Goal: Transaction & Acquisition: Purchase product/service

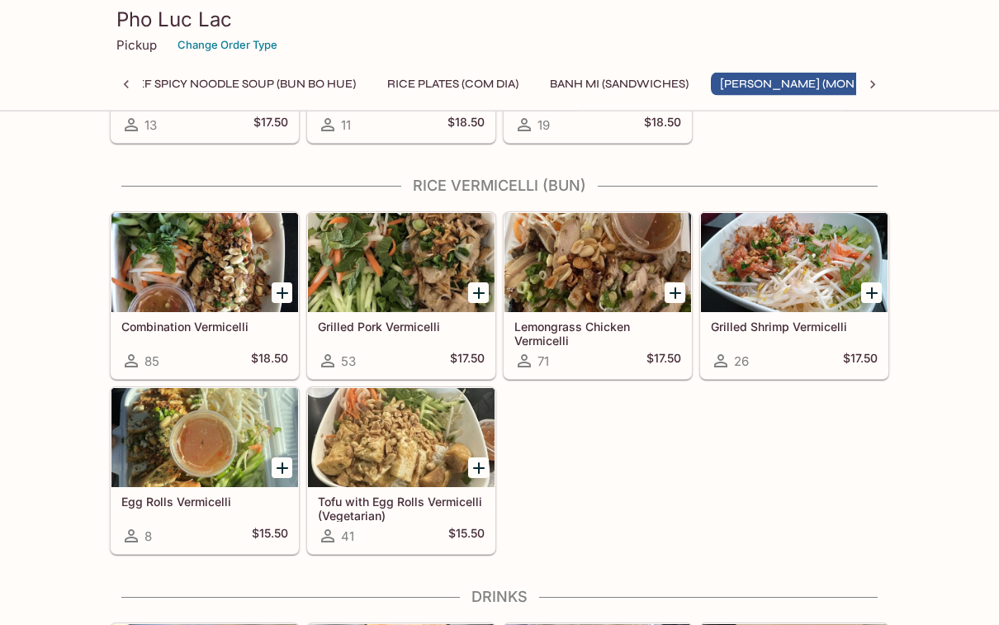
scroll to position [2255, 0]
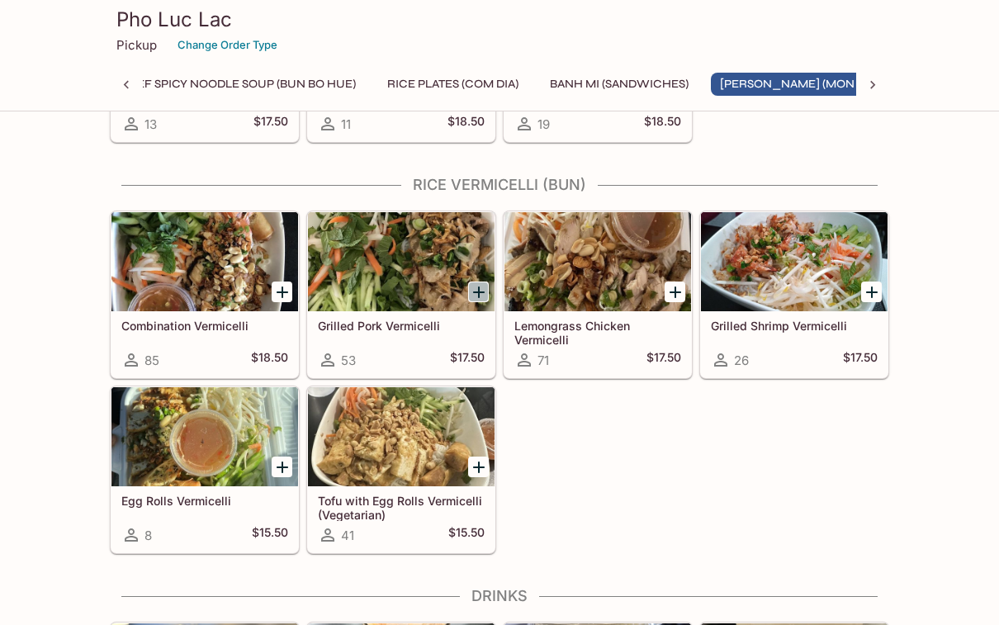
click at [472, 292] on icon "Add Grilled Pork Vermicelli" at bounding box center [479, 292] width 20 height 20
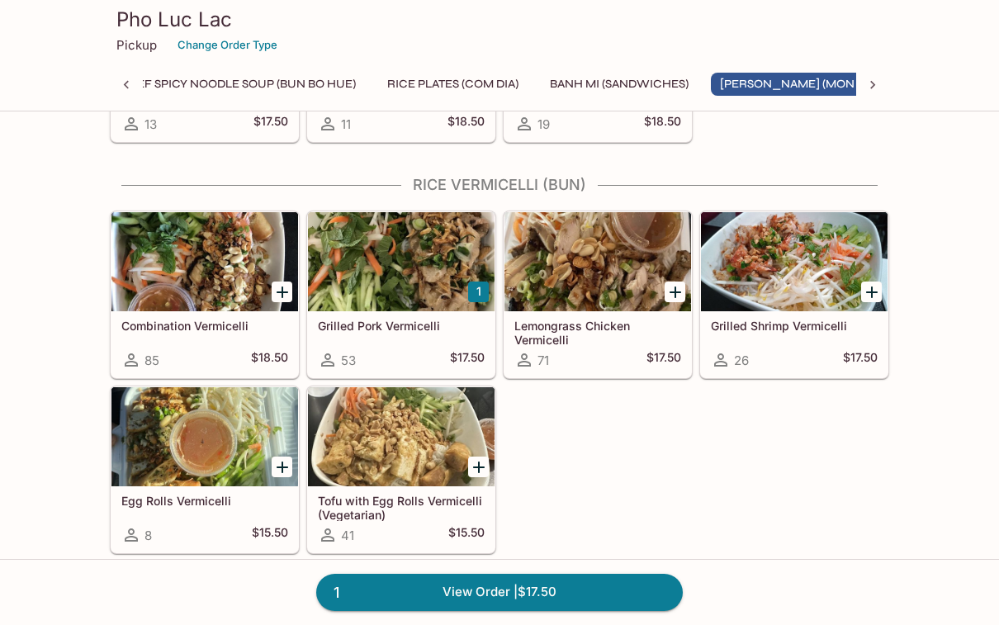
click at [187, 272] on div at bounding box center [204, 261] width 187 height 99
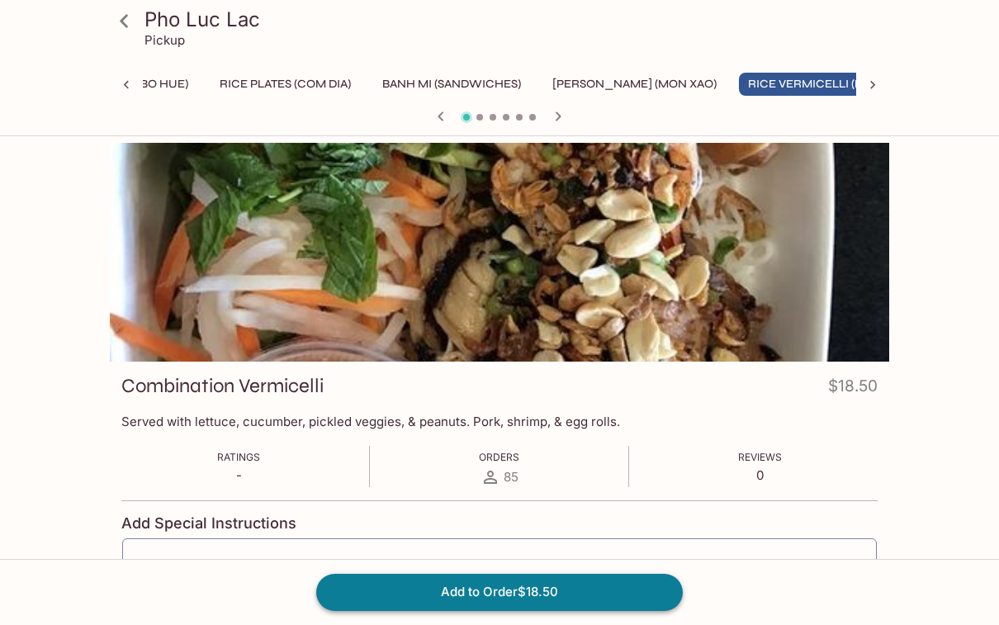
click at [621, 595] on button "Add to Order $18.50" at bounding box center [499, 592] width 367 height 36
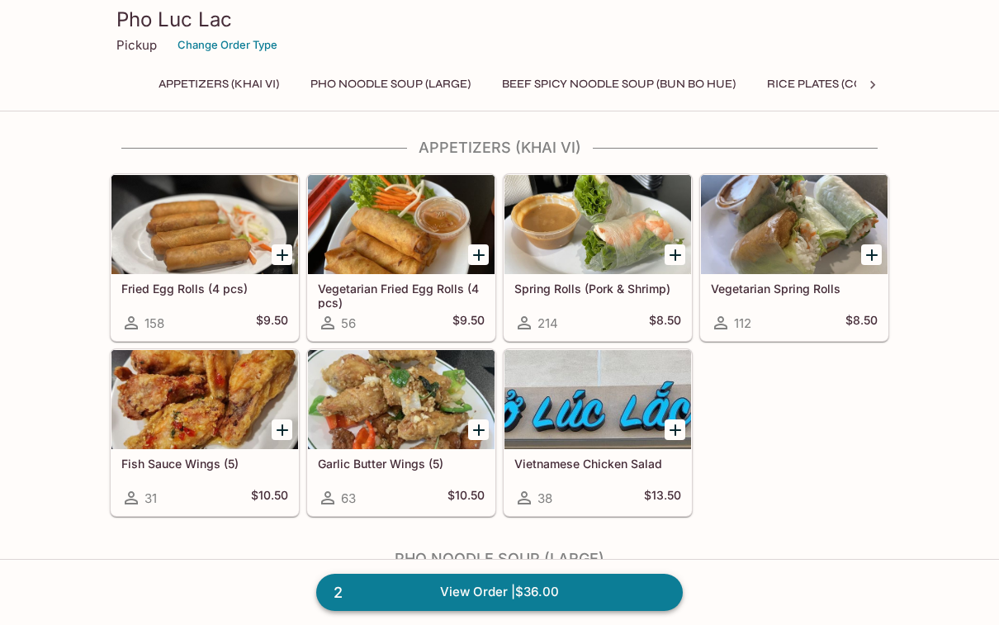
click at [488, 590] on link "2 View Order | $36.00" at bounding box center [499, 592] width 367 height 36
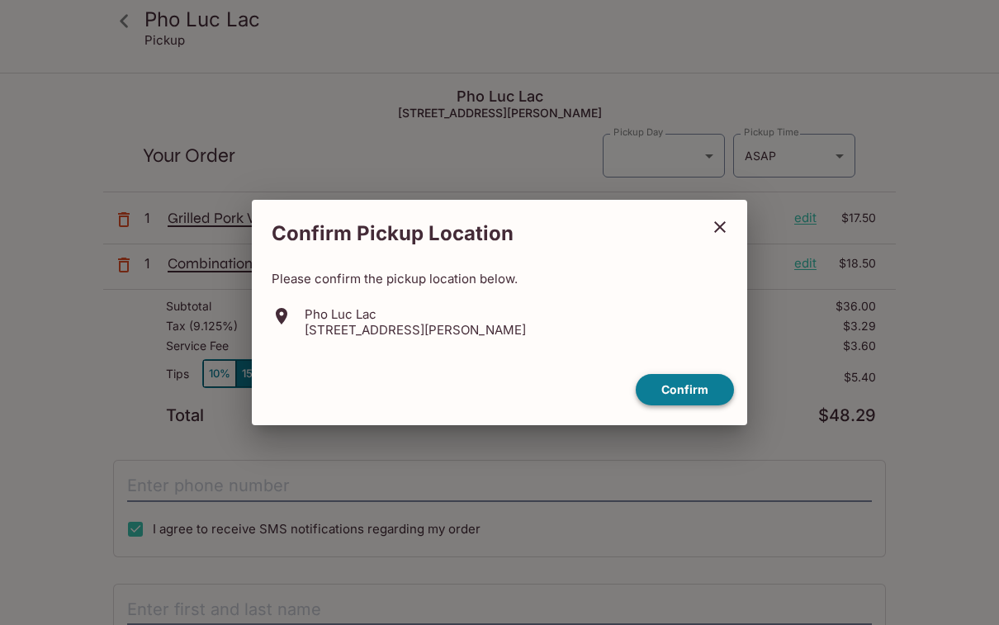
click at [694, 387] on button "Confirm" at bounding box center [685, 390] width 98 height 32
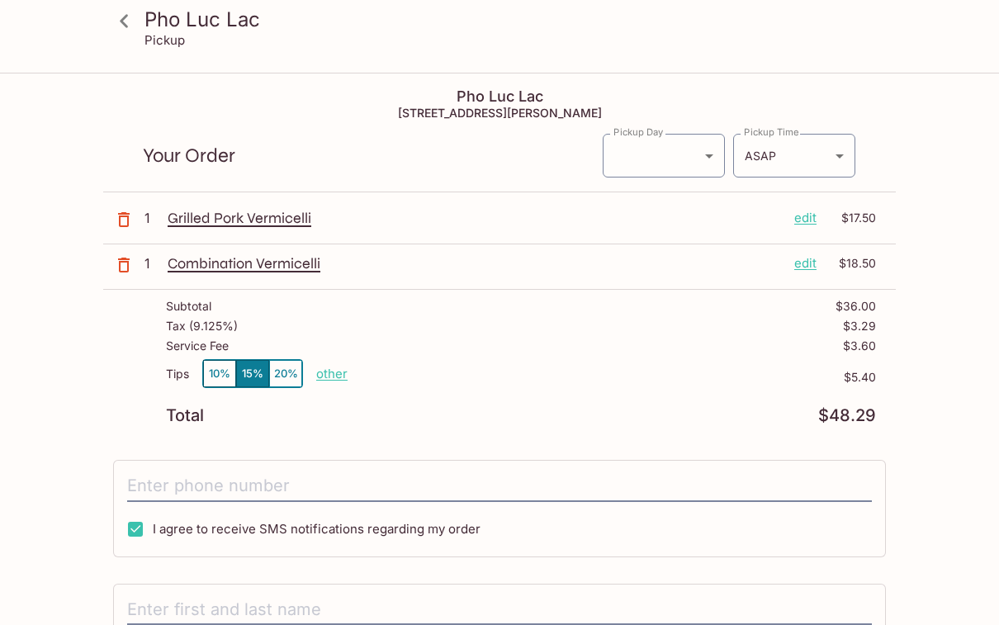
click at [218, 370] on button "10%" at bounding box center [219, 373] width 33 height 27
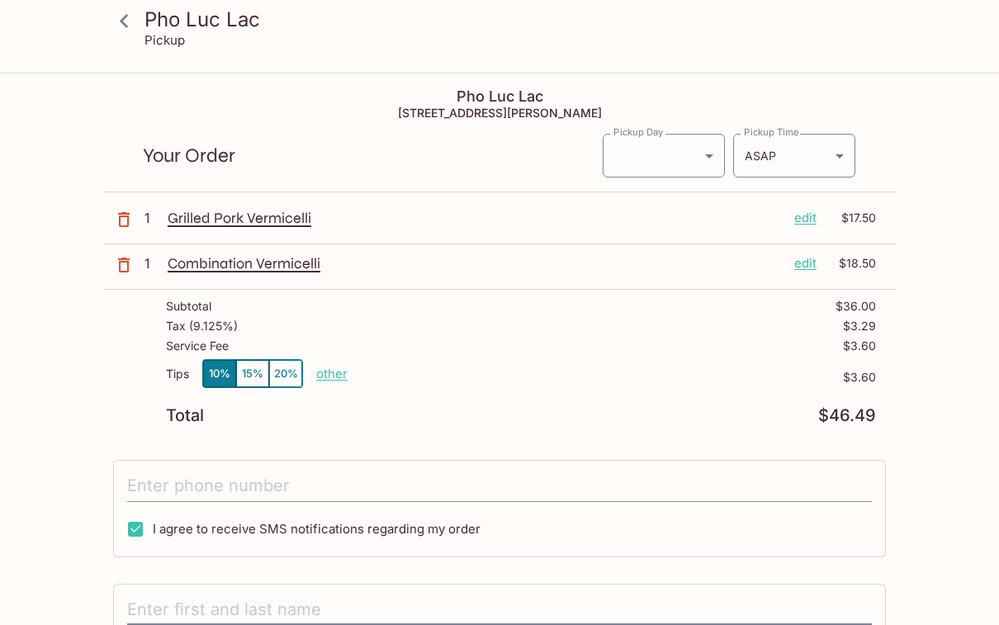
click at [765, 490] on input "tel" at bounding box center [499, 486] width 745 height 31
type input "[PHONE_NUMBER]"
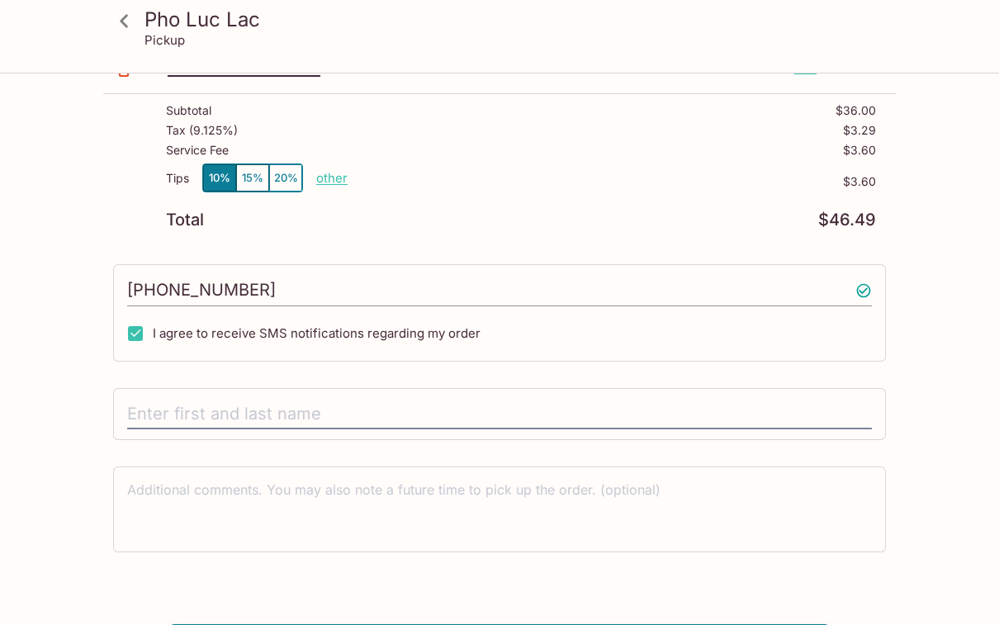
scroll to position [195, 0]
click at [163, 406] on input "text" at bounding box center [499, 415] width 745 height 31
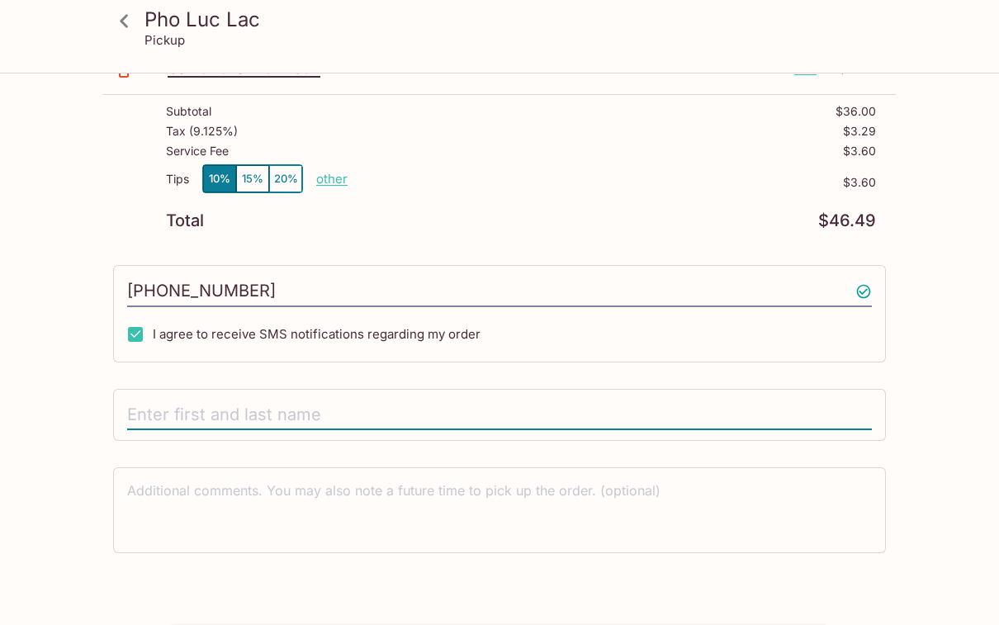
type input "M"
type input "[PERSON_NAME]"
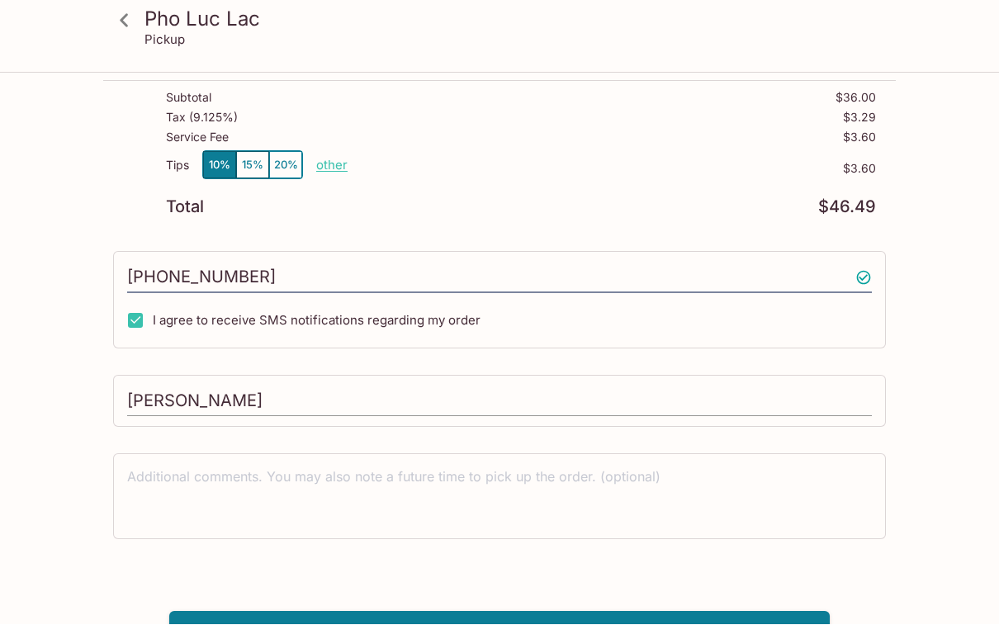
scroll to position [208, 0]
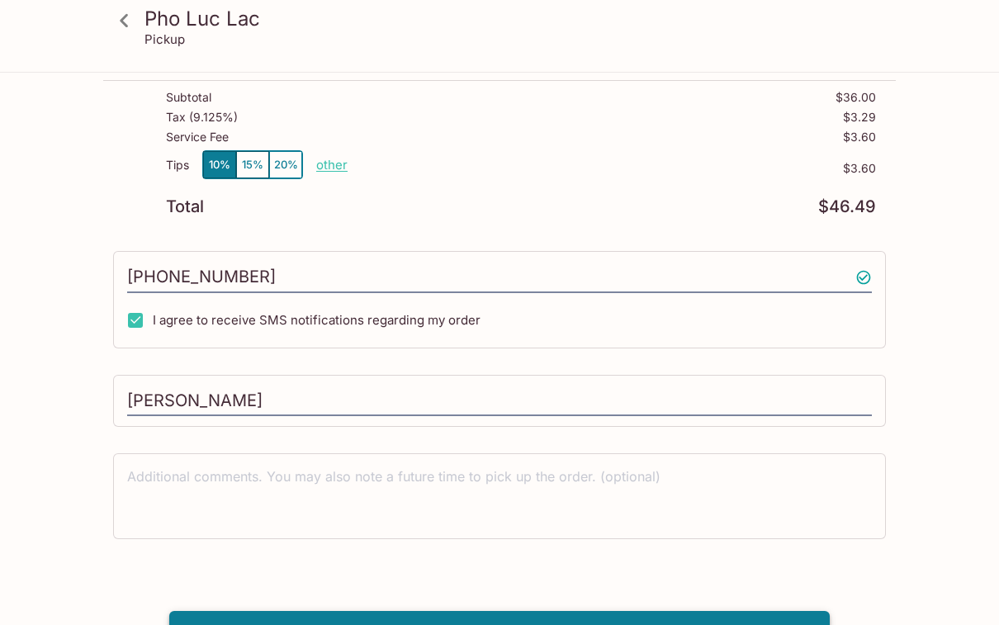
click at [666, 624] on button "Pay with Credit Card" at bounding box center [499, 632] width 661 height 41
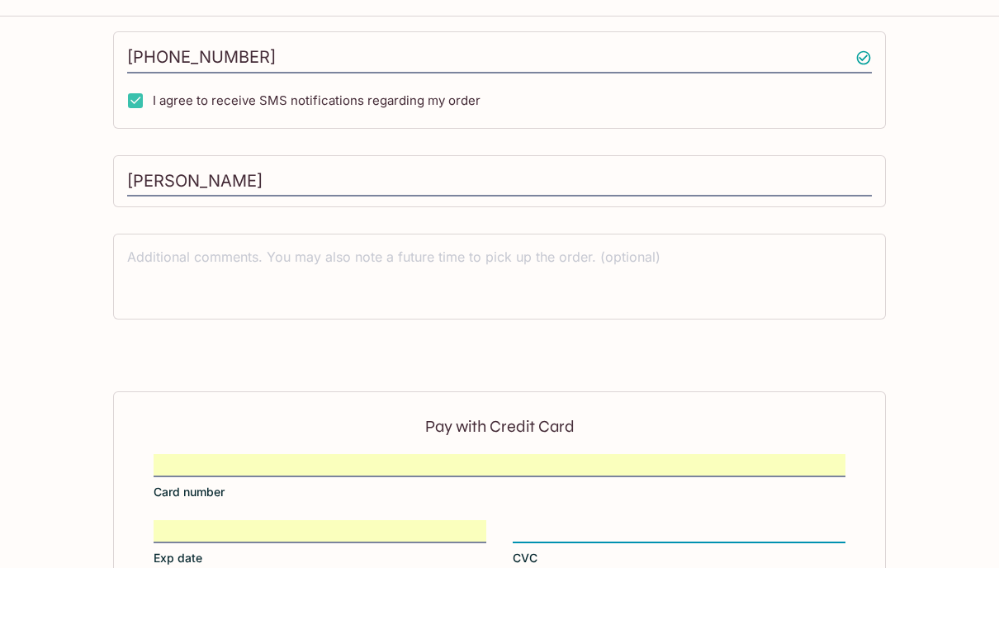
scroll to position [483, 0]
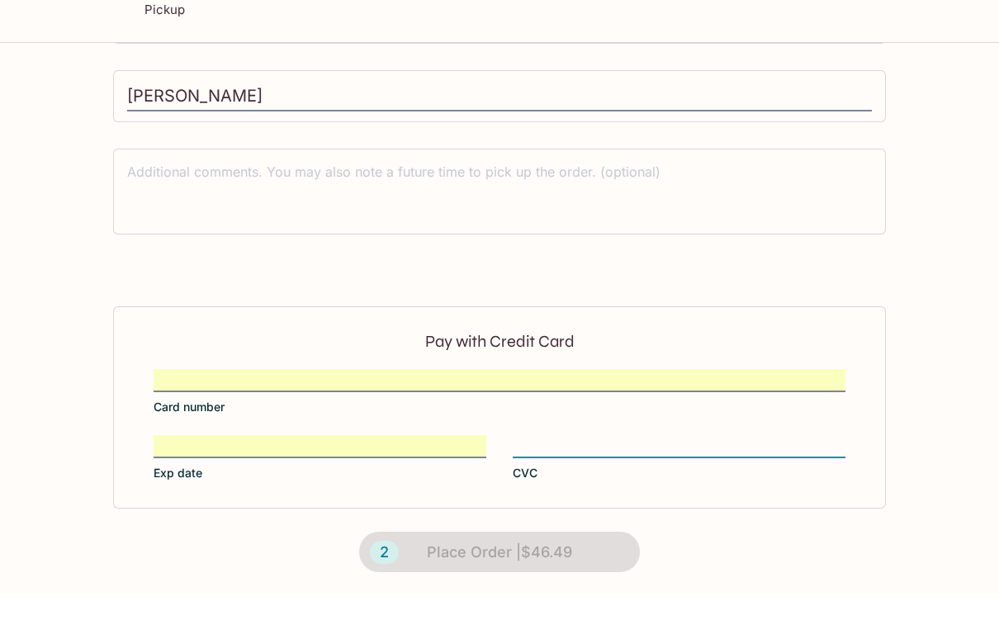
click at [912, 521] on div "Pho Luc Lac Pickup Pho Luc Lac [STREET_ADDRESS][PERSON_NAME] Your Order Pickup …" at bounding box center [499, 108] width 999 height 1035
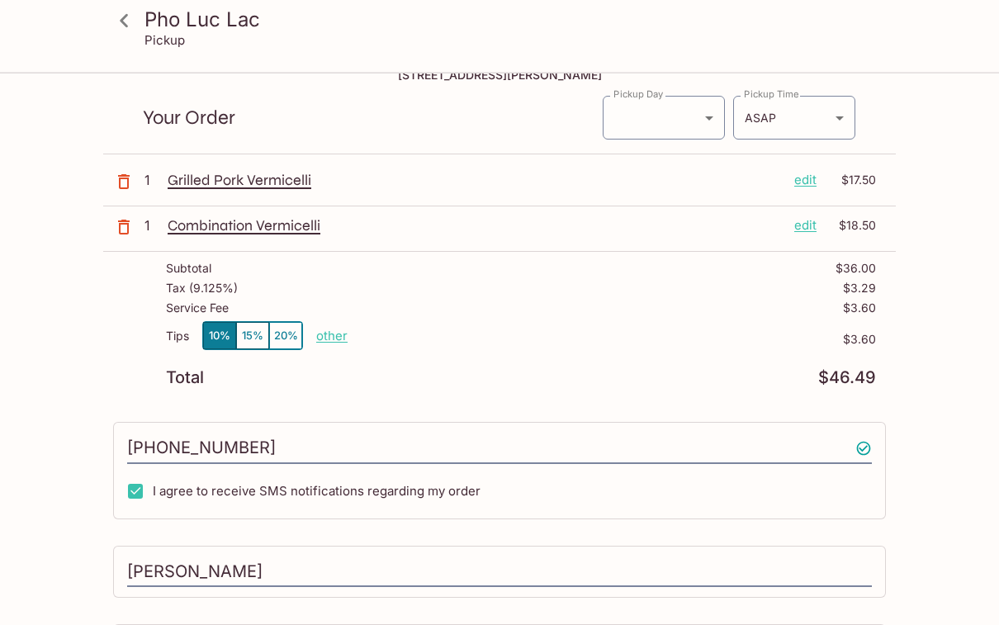
scroll to position [0, 0]
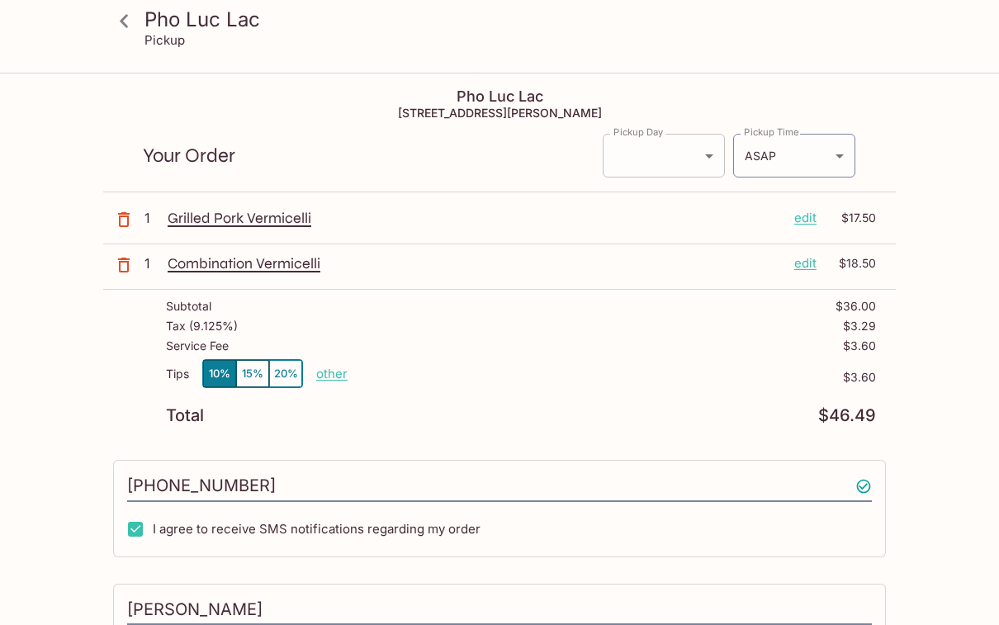
click at [687, 141] on body "Pho Luc Lac Pickup Pho Luc Lac [STREET_ADDRESS][PERSON_NAME] Your Order Pickup …" at bounding box center [499, 386] width 999 height 625
click at [971, 281] on div at bounding box center [499, 312] width 999 height 625
click at [950, 272] on div "Pho Luc Lac Pickup Pho Luc Lac [STREET_ADDRESS][PERSON_NAME] Your Order Pickup …" at bounding box center [499, 591] width 999 height 1035
click at [699, 149] on body "Pho Luc Lac Pickup Pho Luc Lac [STREET_ADDRESS][PERSON_NAME] Your Order Pickup …" at bounding box center [499, 386] width 999 height 625
click at [131, 17] on div at bounding box center [499, 312] width 999 height 625
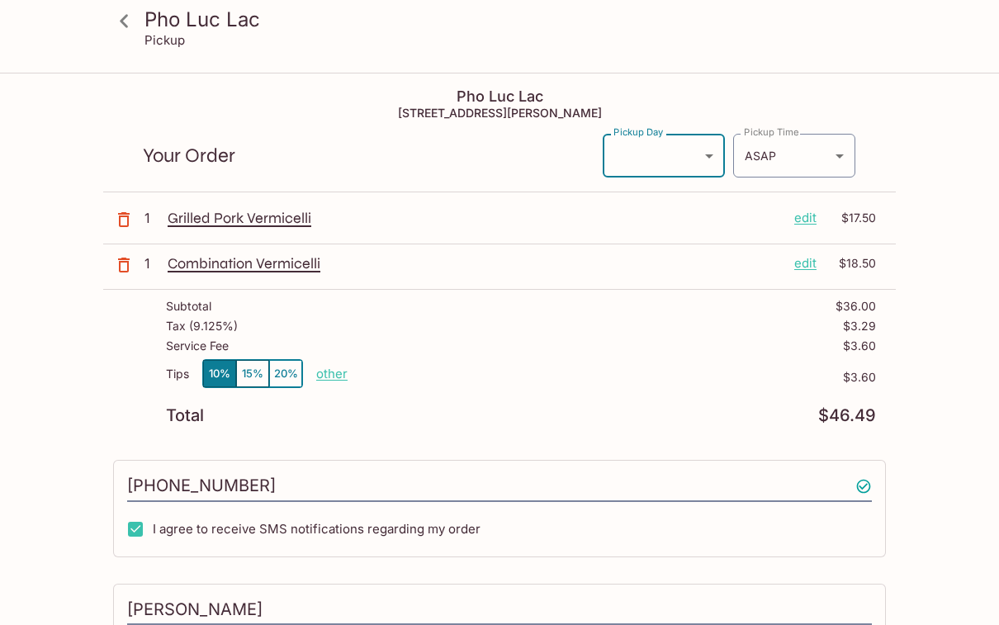
click at [162, 15] on h3 "Pho Luc Lac" at bounding box center [514, 20] width 738 height 26
click at [116, 20] on icon at bounding box center [124, 21] width 29 height 29
